Goal: Transaction & Acquisition: Purchase product/service

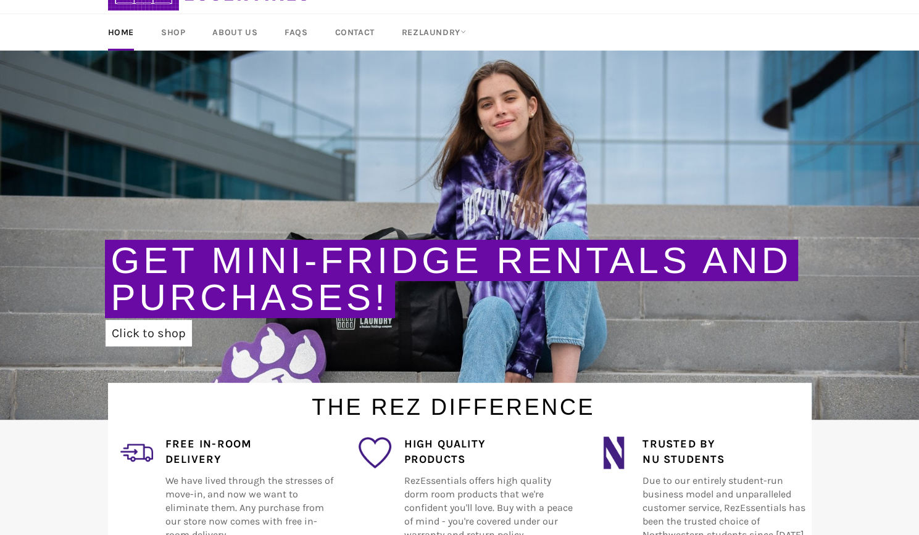
scroll to position [60, 0]
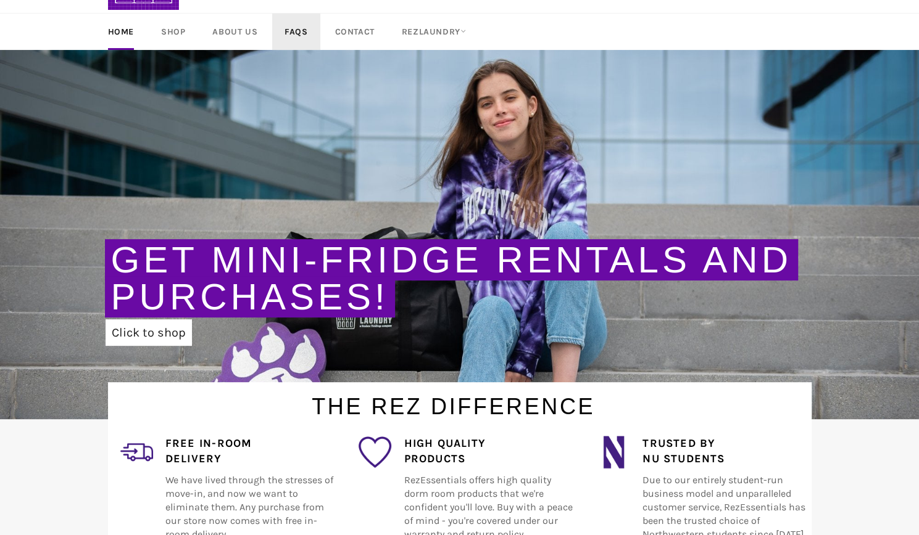
click at [297, 23] on link "FAQs" at bounding box center [296, 32] width 48 height 36
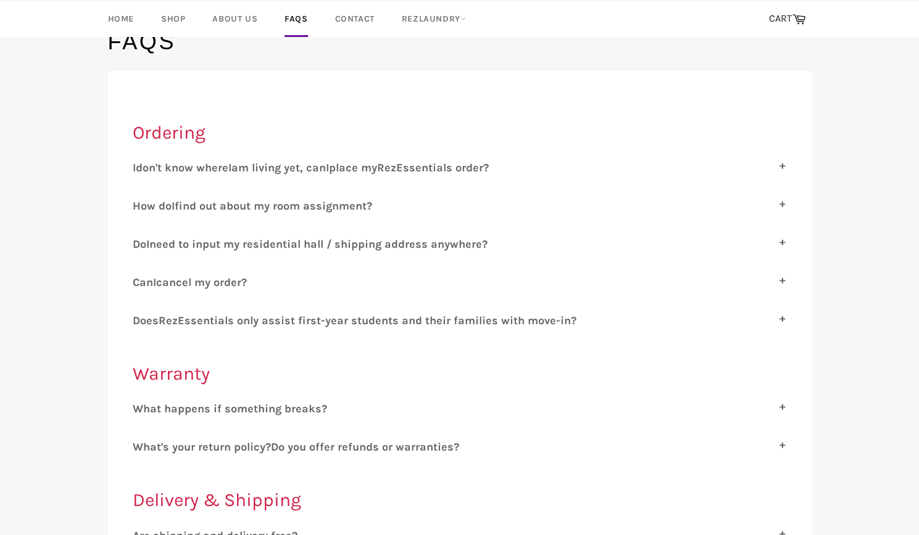
scroll to position [121, 0]
click at [407, 318] on span "ssentials only assist first-year students and their families with move-in?" at bounding box center [380, 320] width 392 height 14
click at [141, 318] on input "D oes R ez E ssentials only assist first-year students and their families with …" at bounding box center [137, 317] width 8 height 8
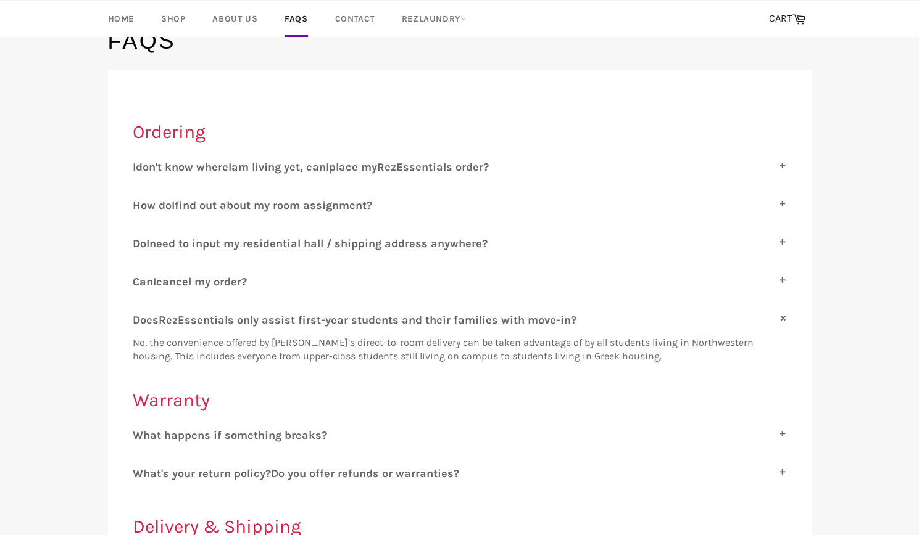
click at [407, 318] on span "ssentials only assist first-year students and their families with move-in?" at bounding box center [380, 320] width 392 height 14
click at [141, 318] on input "D oes R ez E ssentials only assist first-year students and their families with …" at bounding box center [137, 317] width 8 height 8
checkbox input "false"
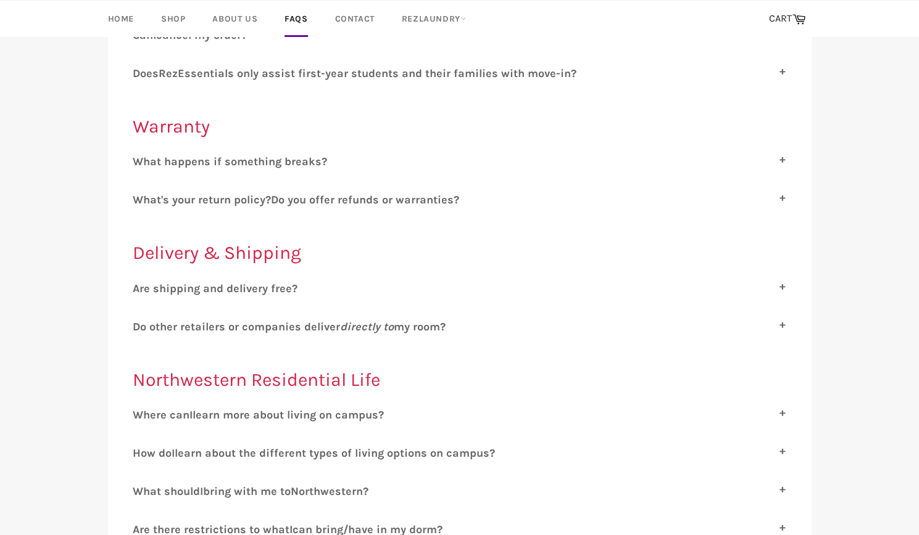
scroll to position [394, 0]
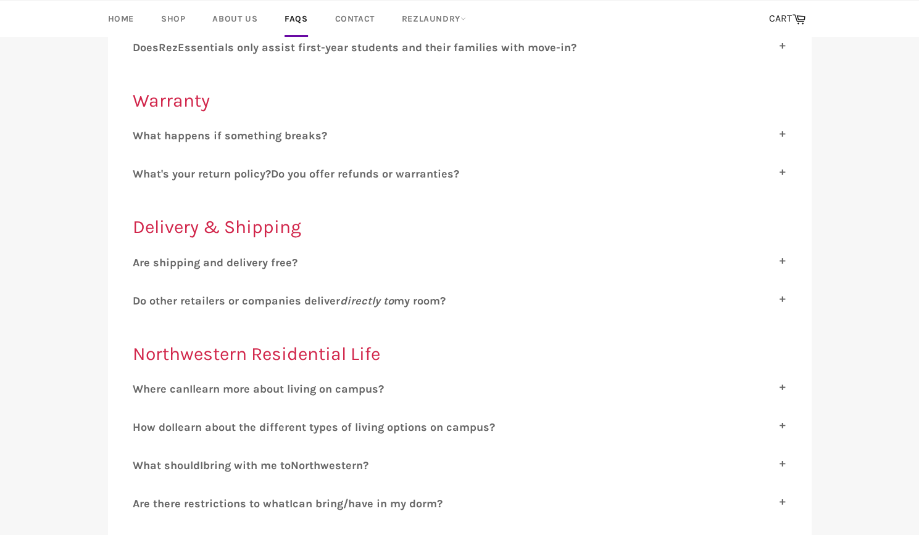
click at [375, 263] on label "A re shipping and delivery free?" at bounding box center [460, 263] width 654 height 14
click at [141, 263] on input "A re shipping and delivery free?" at bounding box center [137, 260] width 8 height 8
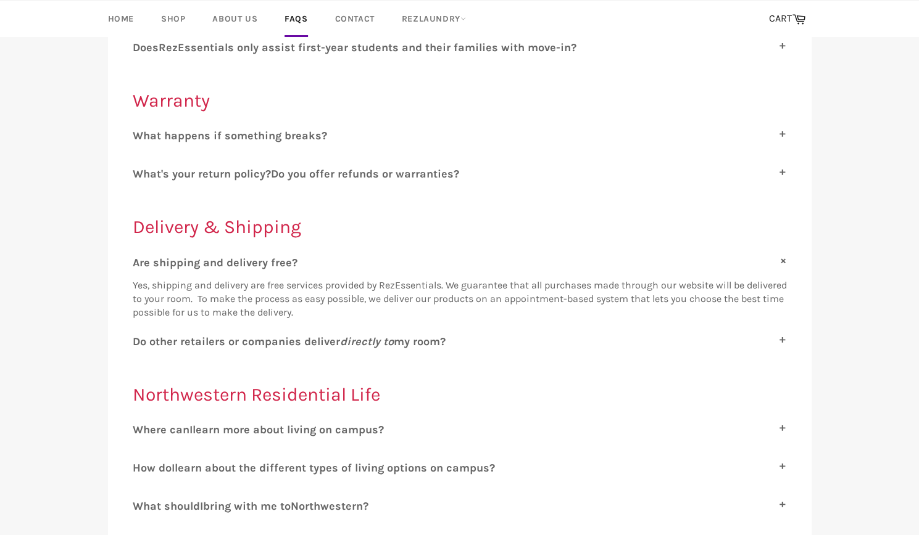
click at [375, 263] on label "A re shipping and delivery free?" at bounding box center [460, 263] width 654 height 14
click at [141, 263] on input "A re shipping and delivery free?" at bounding box center [137, 260] width 8 height 8
checkbox input "false"
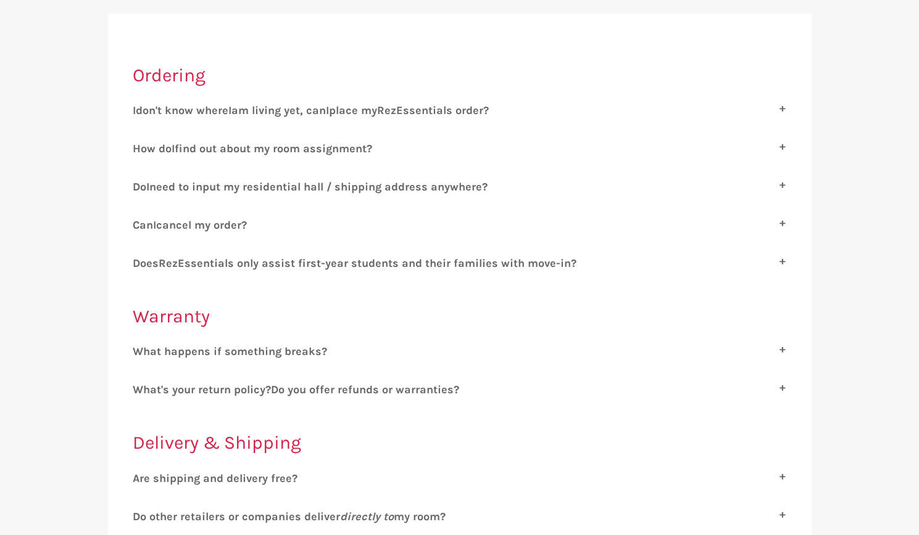
scroll to position [0, 0]
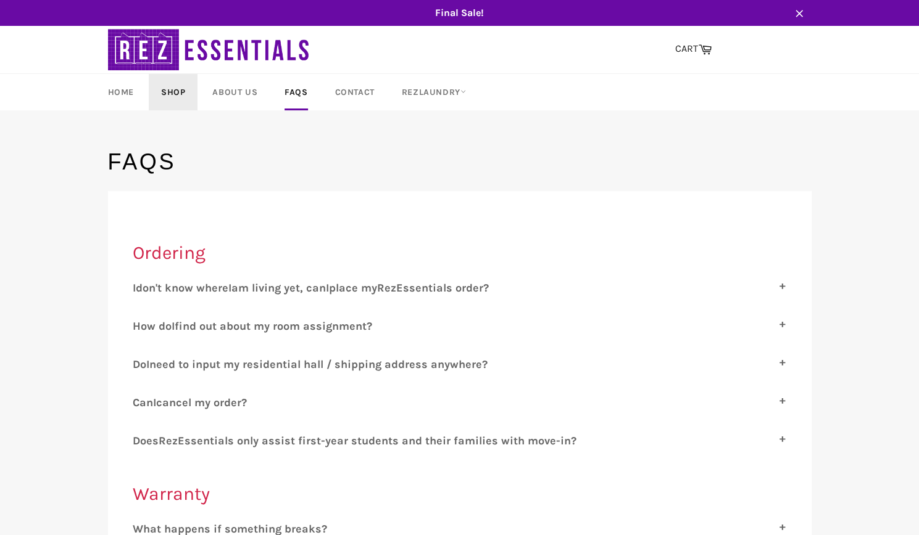
click at [168, 89] on link "Shop" at bounding box center [173, 92] width 49 height 36
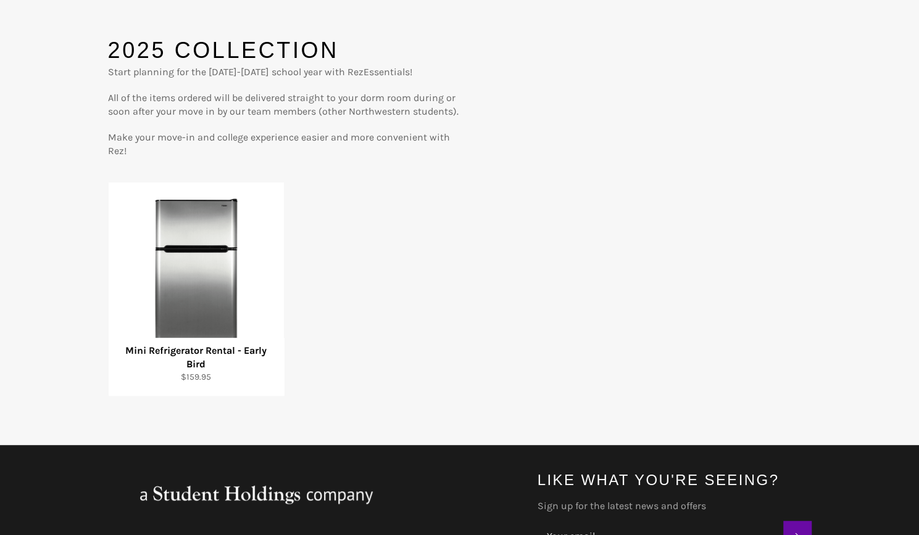
scroll to position [114, 0]
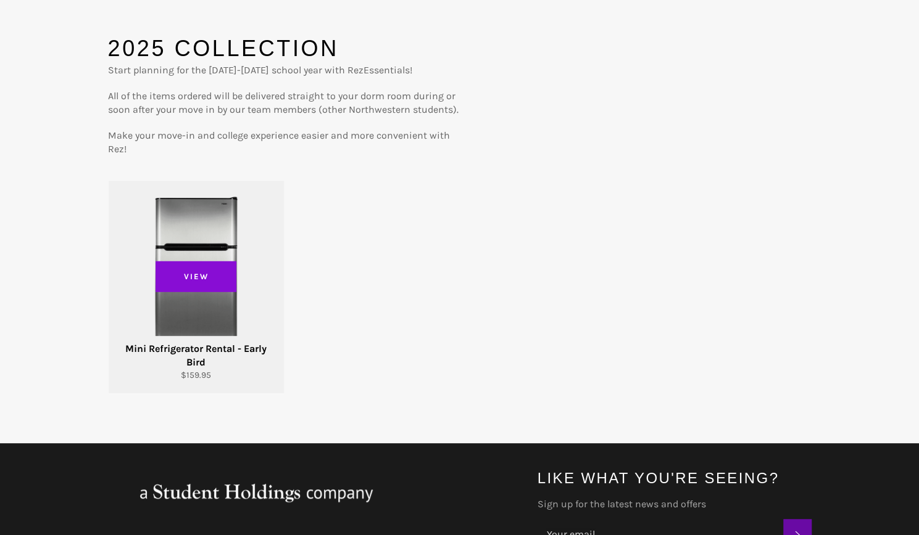
click at [201, 268] on span "View" at bounding box center [195, 277] width 81 height 31
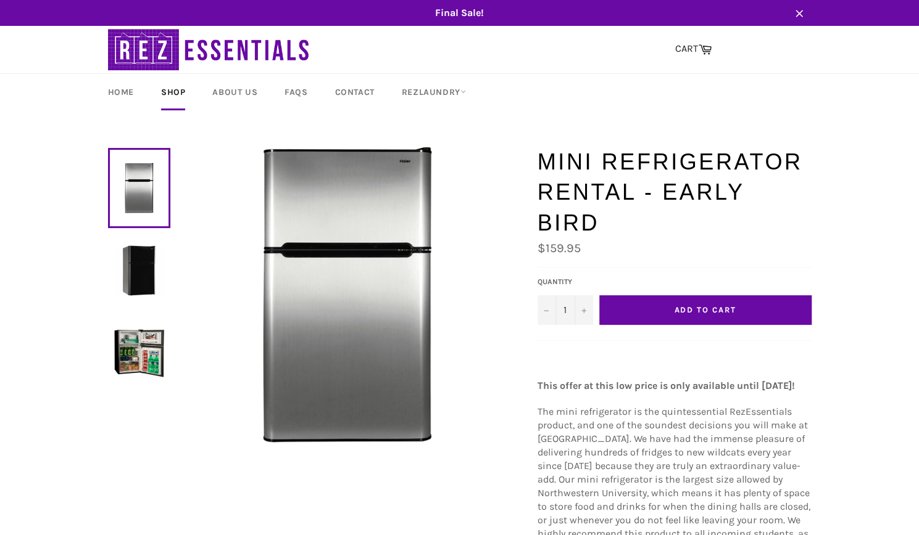
click at [650, 310] on button "Add to Cart" at bounding box center [705, 310] width 212 height 30
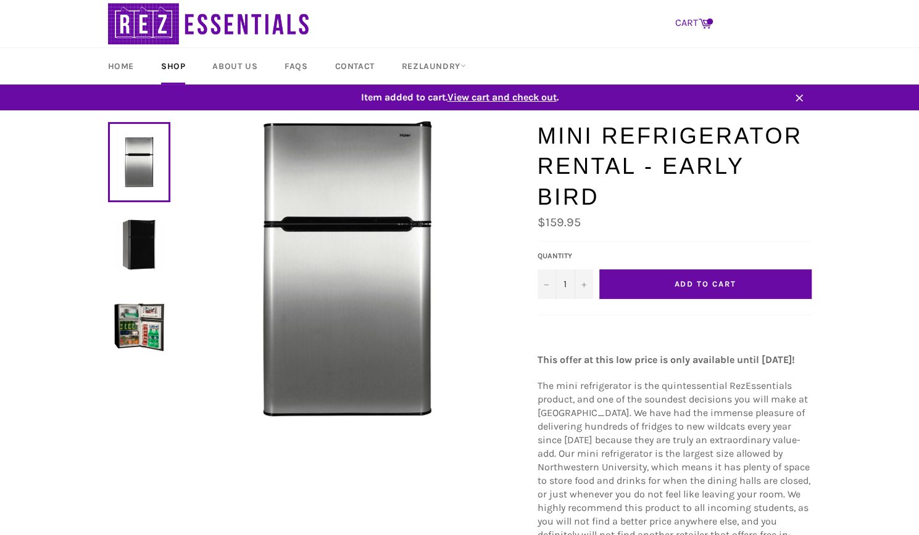
click at [705, 21] on icon at bounding box center [705, 23] width 14 height 14
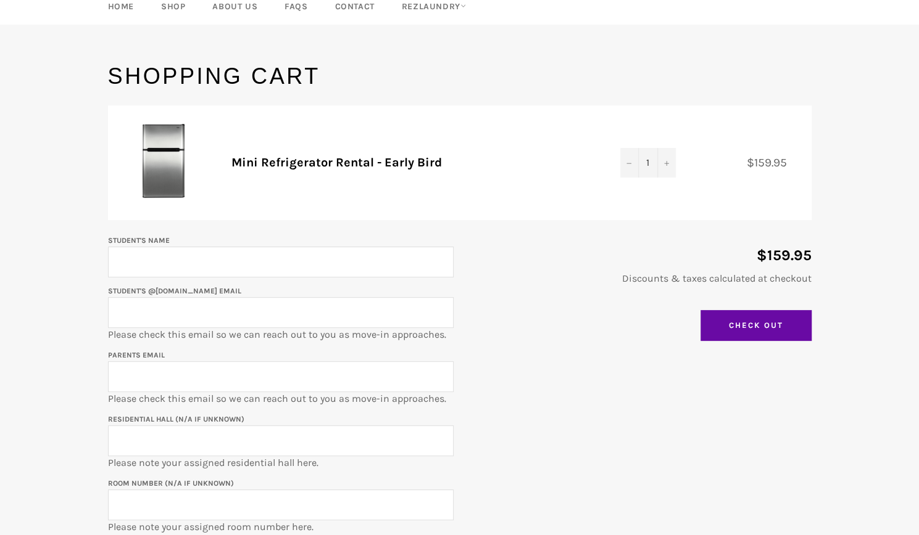
scroll to position [88, 0]
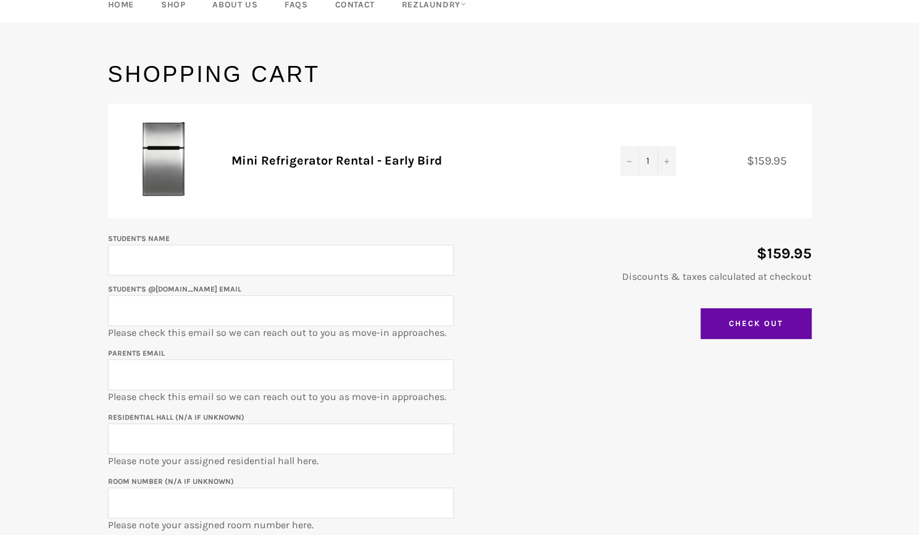
click at [352, 269] on input "Student's Name" at bounding box center [280, 260] width 345 height 31
type input "William Wang"
type input "williamwang2028@u.northwestern.edu"
type input "susanliu78@hotmail.com"
paste input "2347 Sheridan"
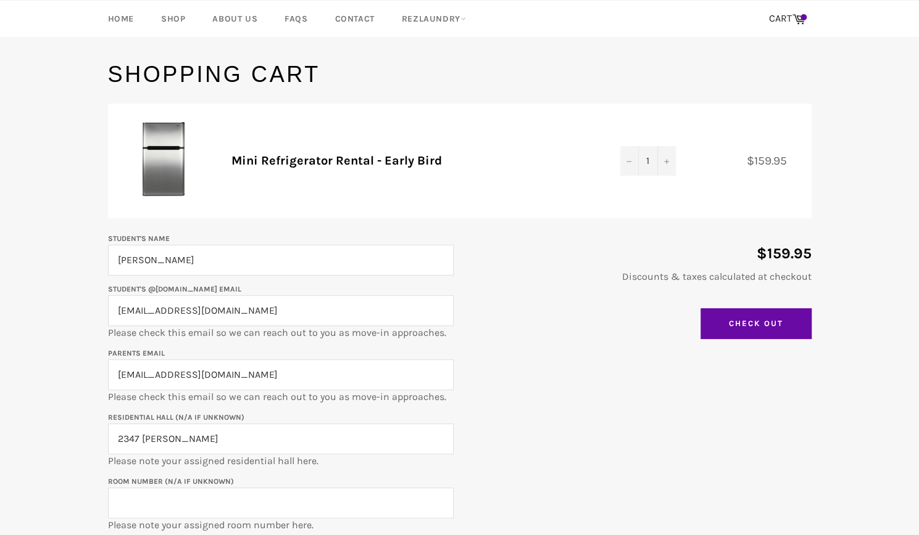
scroll to position [155, 0]
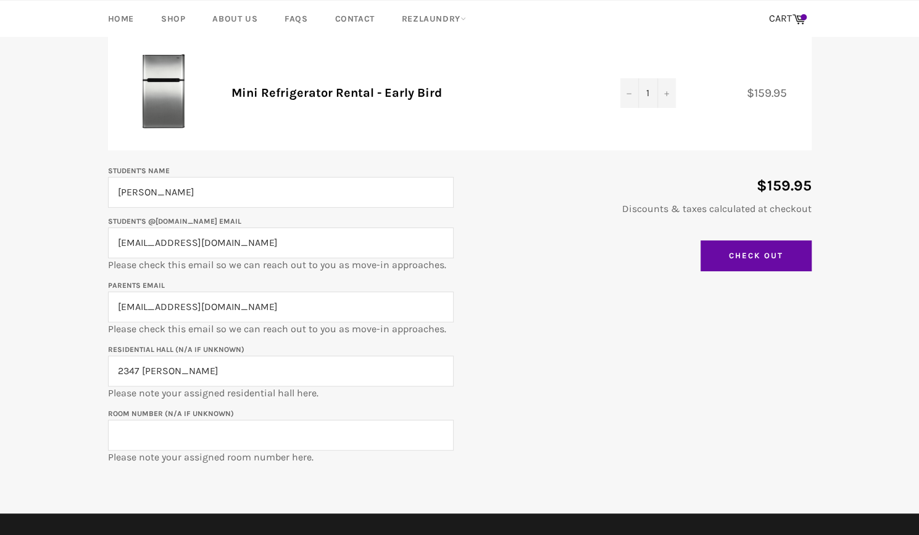
type input "2347 Sheridan"
click at [330, 436] on input "Room Number (N/A if unknown)" at bounding box center [280, 435] width 345 height 31
paste input "347-0301b"
type input "347-0301b"
click at [773, 251] on input "Check Out" at bounding box center [755, 256] width 111 height 31
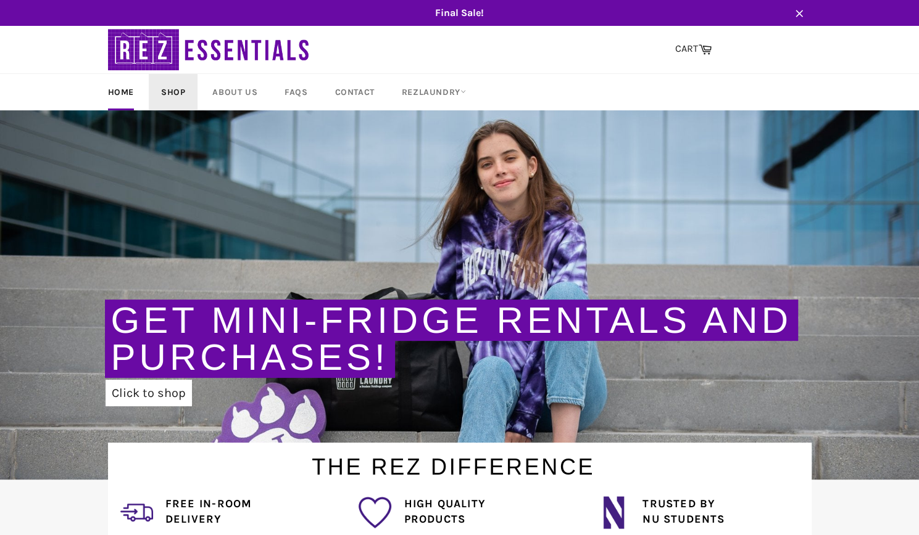
click at [183, 86] on link "Shop" at bounding box center [173, 92] width 49 height 36
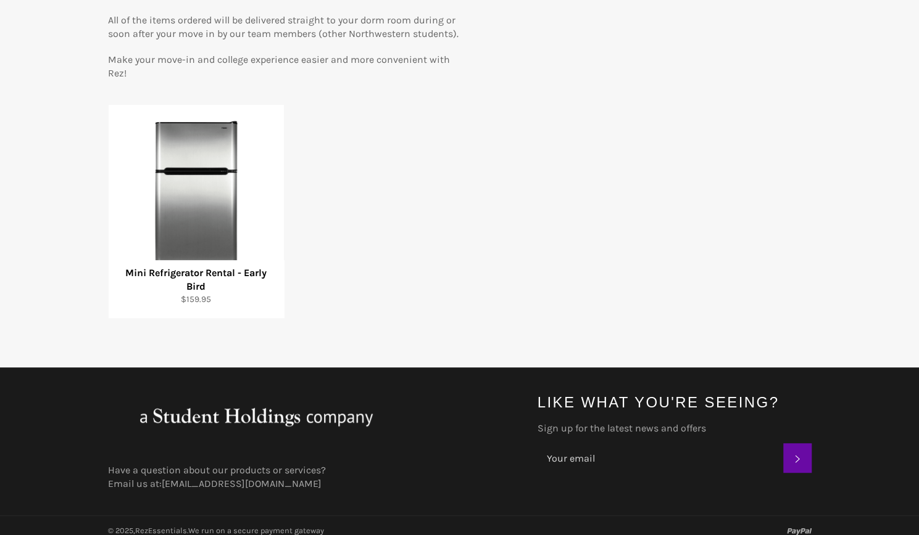
scroll to position [197, 0]
